Goal: Task Accomplishment & Management: Use online tool/utility

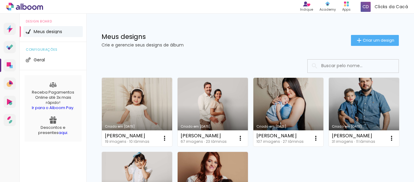
click at [211, 106] on link "Criado em [DATE]" at bounding box center [213, 112] width 70 height 68
